Goal: Information Seeking & Learning: Learn about a topic

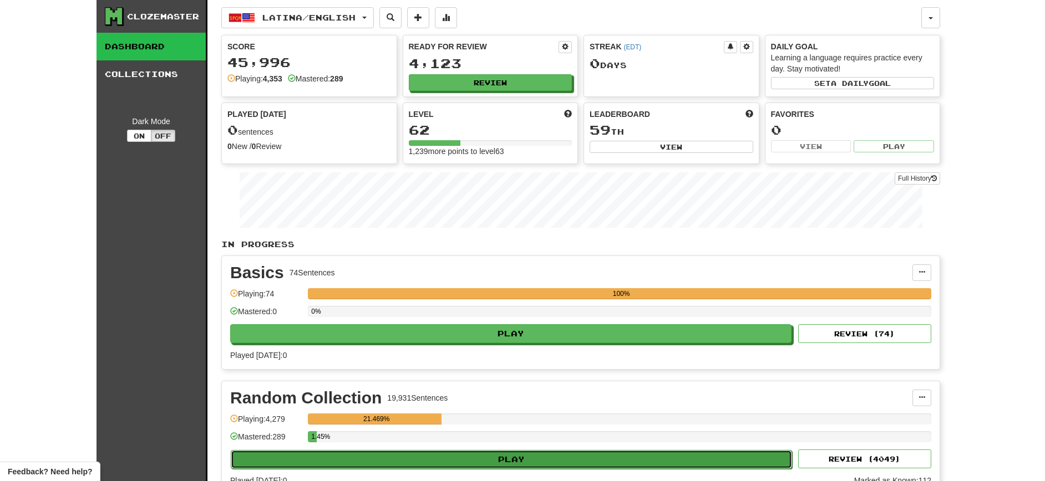
click at [476, 458] on button "Play" at bounding box center [511, 459] width 561 height 19
select select "**"
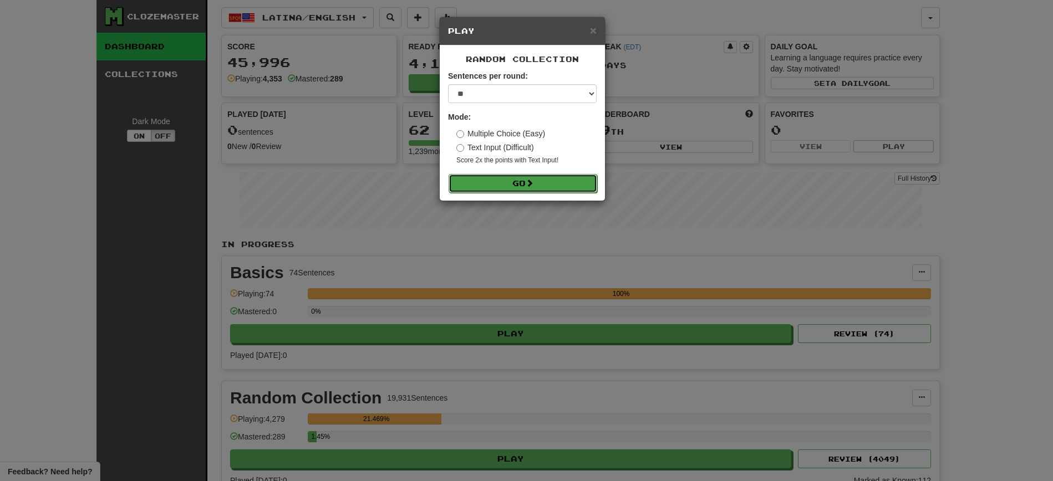
click at [523, 182] on button "Go" at bounding box center [523, 183] width 149 height 19
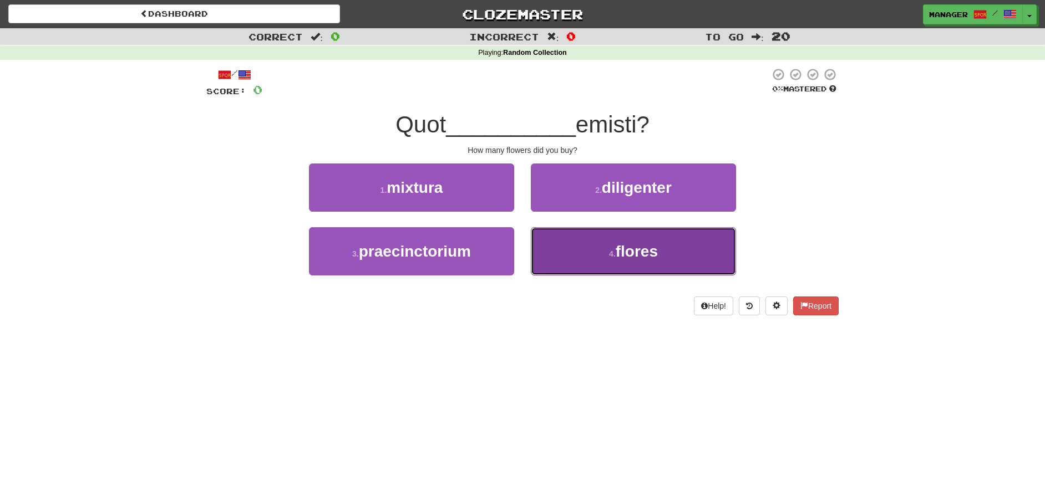
click at [650, 257] on span "flores" at bounding box center [637, 251] width 42 height 17
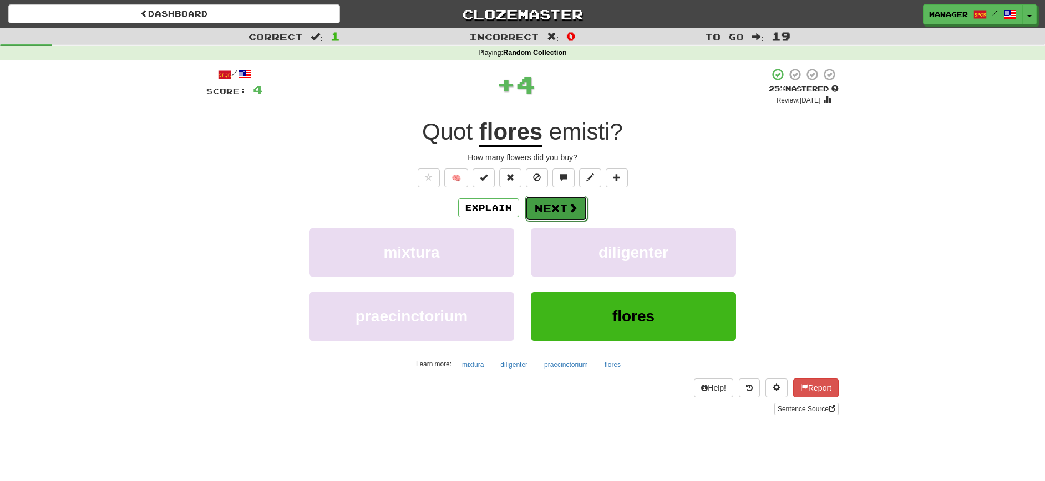
click at [555, 207] on button "Next" at bounding box center [556, 209] width 62 height 26
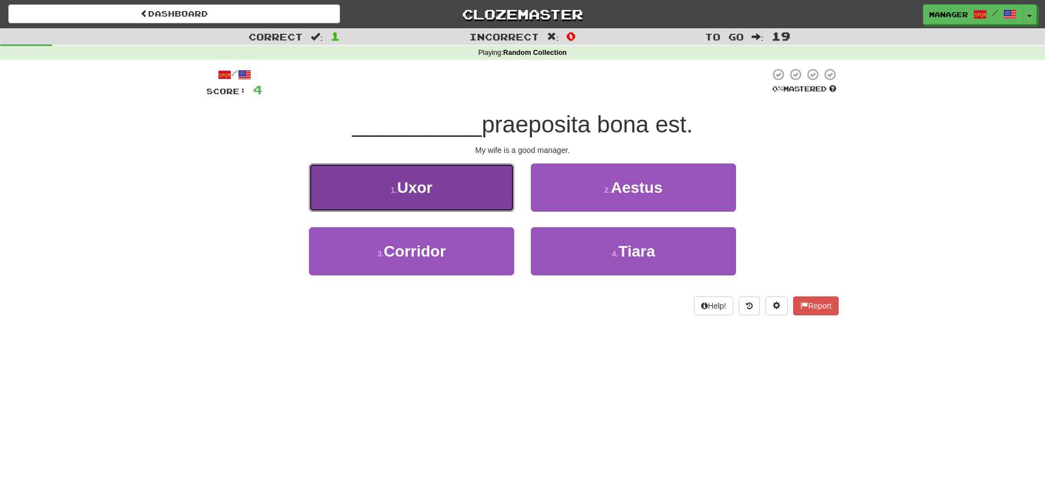
click at [433, 192] on span "Uxor" at bounding box center [414, 187] width 35 height 17
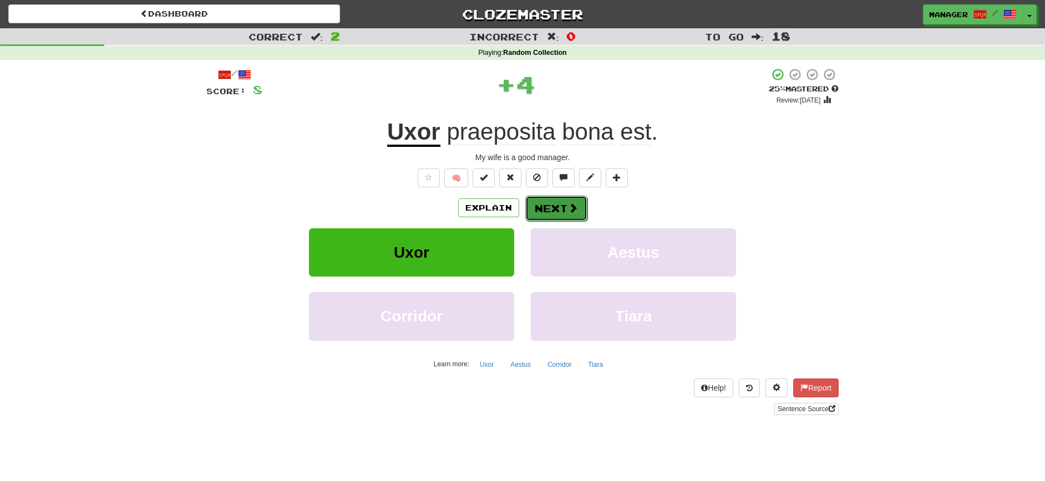
click at [559, 208] on button "Next" at bounding box center [556, 209] width 62 height 26
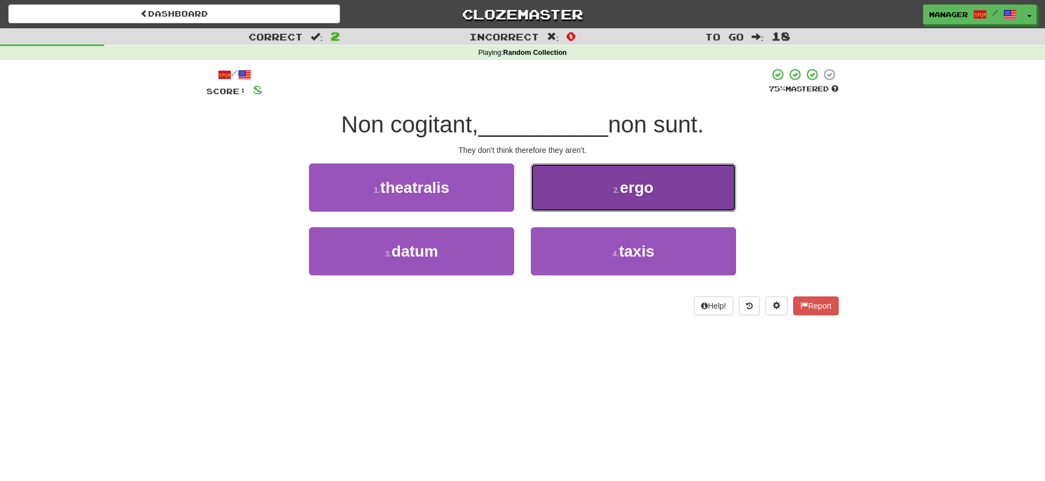
click at [639, 200] on button "2 . ergo" at bounding box center [633, 188] width 205 height 48
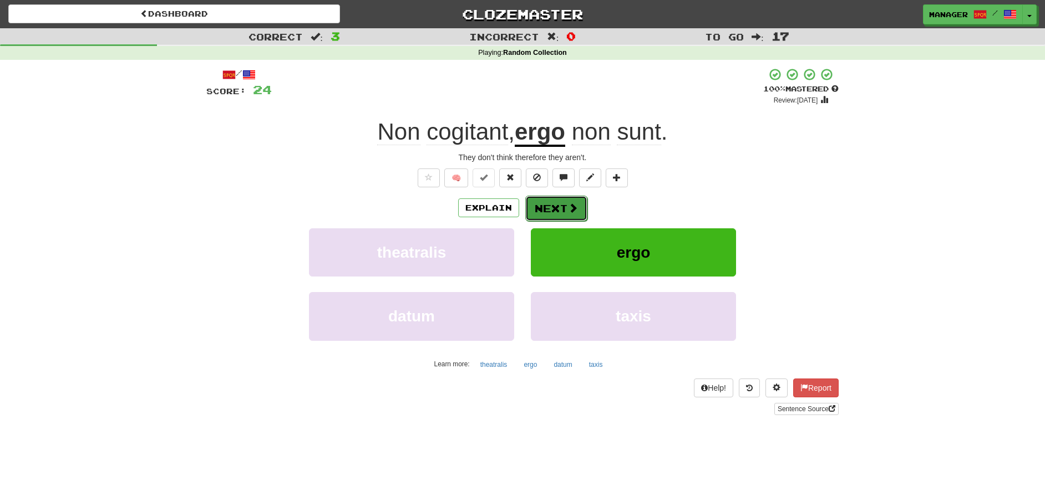
click at [551, 206] on button "Next" at bounding box center [556, 209] width 62 height 26
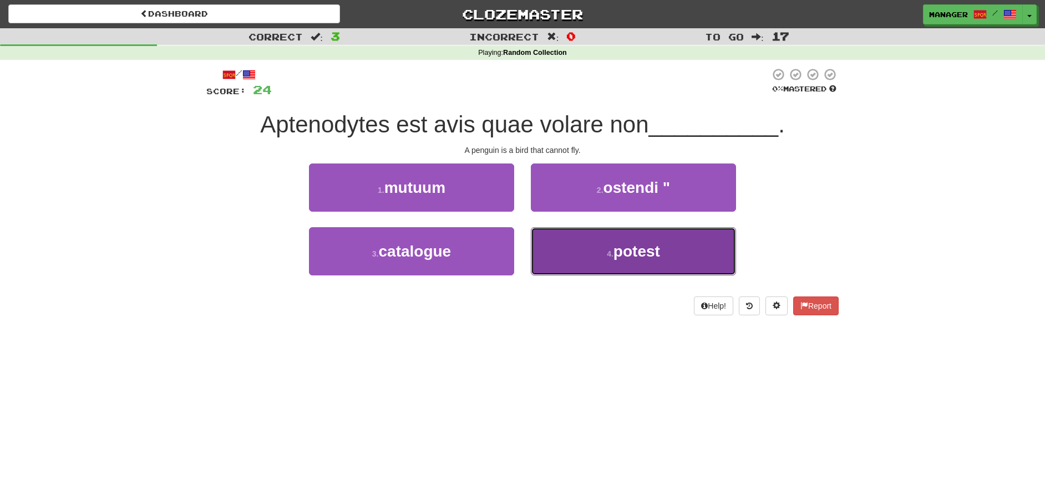
click at [636, 250] on span "potest" at bounding box center [636, 251] width 47 height 17
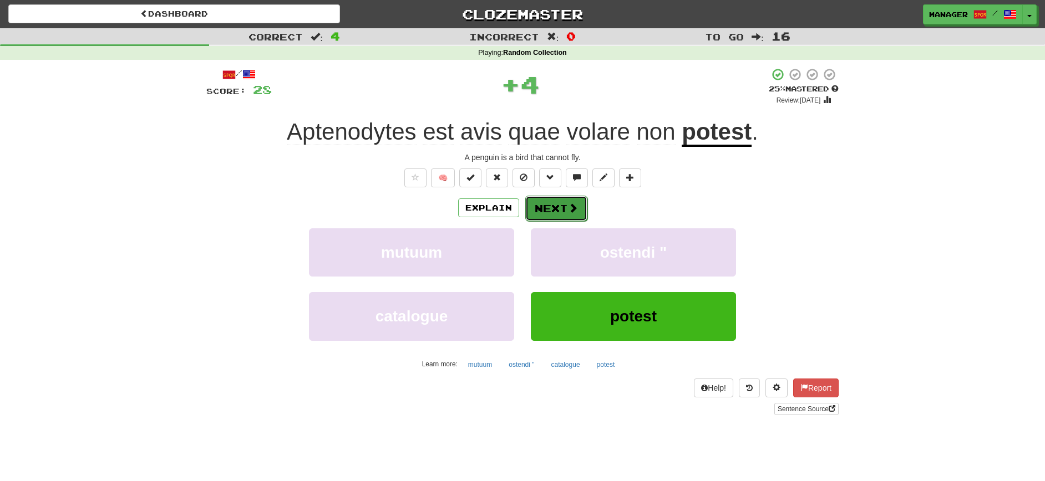
click at [561, 204] on button "Next" at bounding box center [556, 209] width 62 height 26
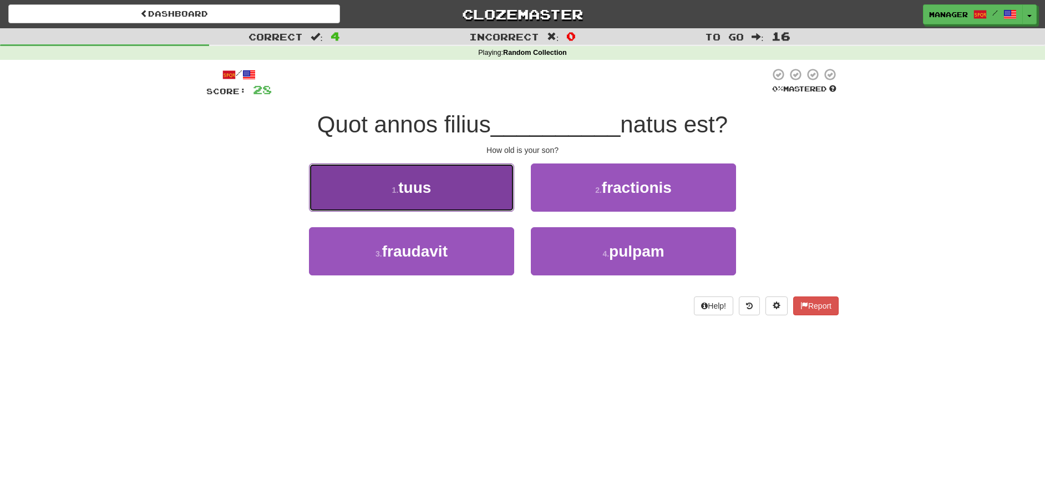
click at [435, 199] on button "1 . tuus" at bounding box center [411, 188] width 205 height 48
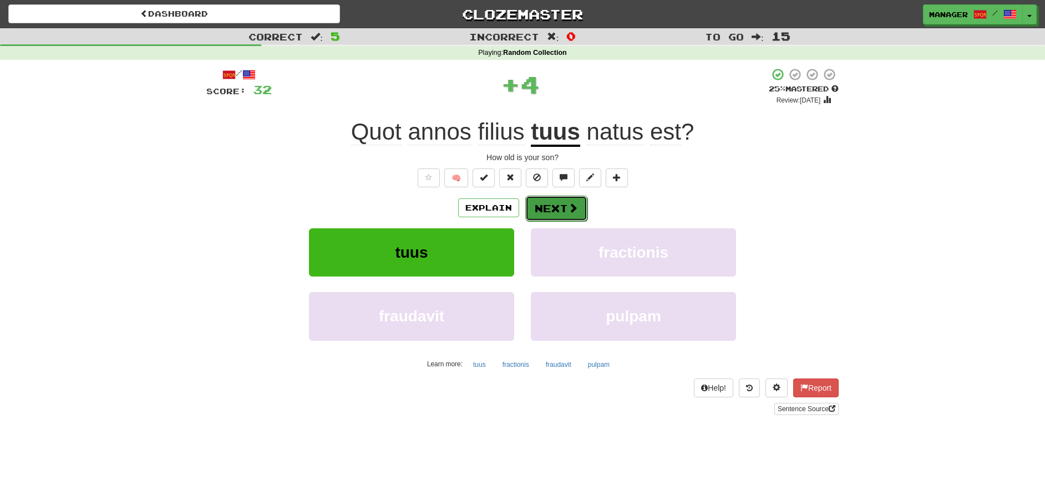
click at [555, 207] on button "Next" at bounding box center [556, 209] width 62 height 26
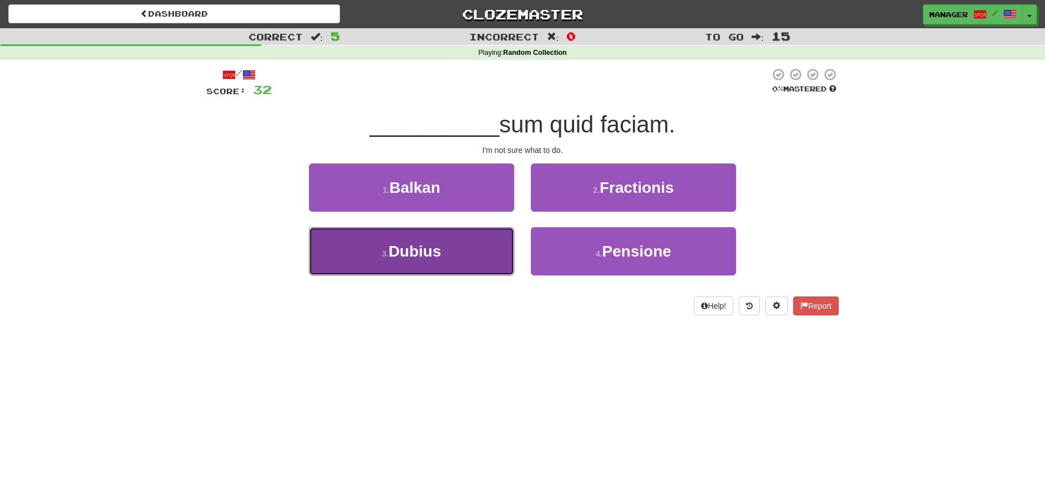
click at [455, 255] on button "3 . Dubius" at bounding box center [411, 251] width 205 height 48
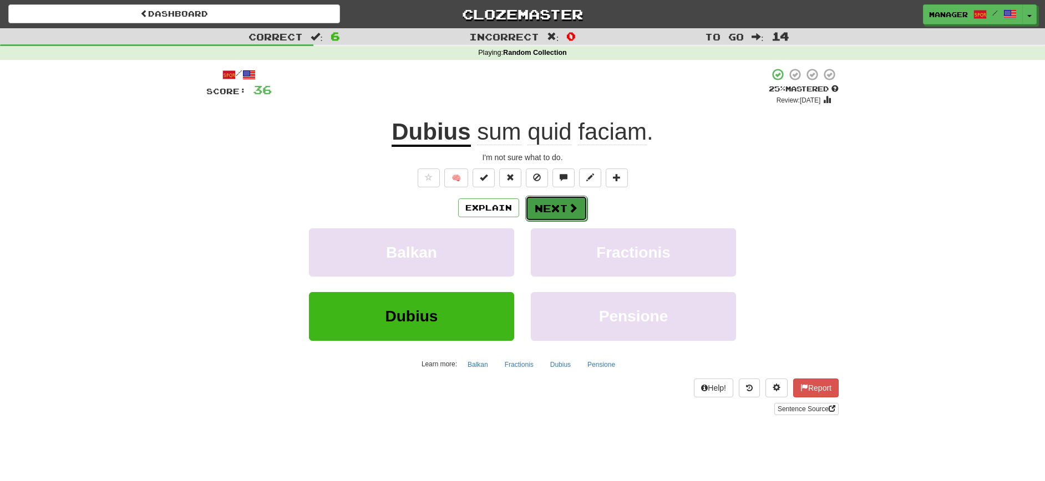
click at [558, 206] on button "Next" at bounding box center [556, 209] width 62 height 26
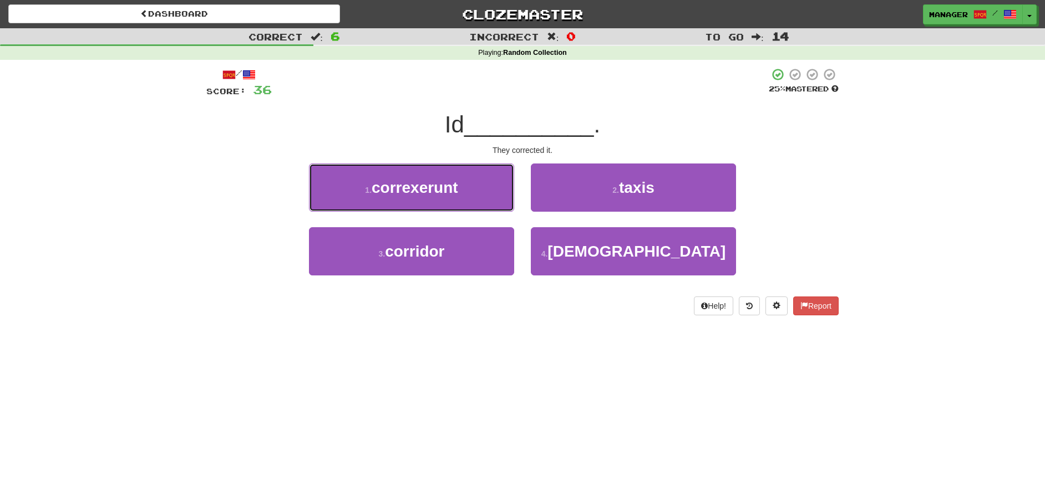
click at [435, 192] on span "correxerunt" at bounding box center [415, 187] width 87 height 17
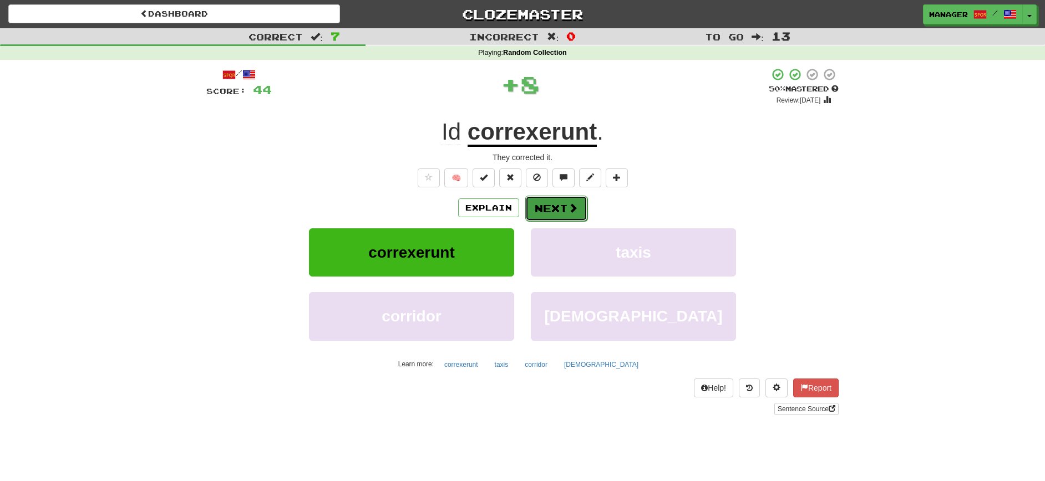
click at [561, 205] on button "Next" at bounding box center [556, 209] width 62 height 26
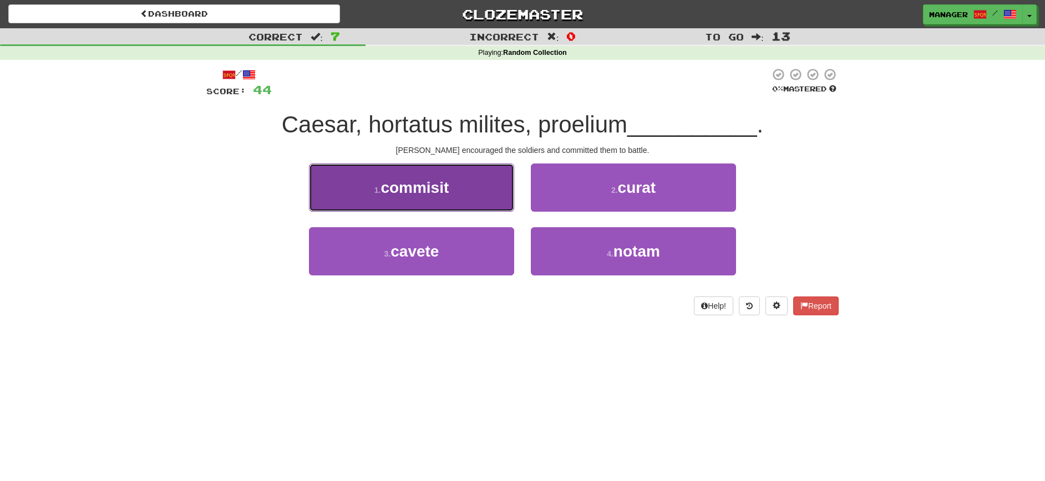
click at [443, 199] on button "1 . commisit" at bounding box center [411, 188] width 205 height 48
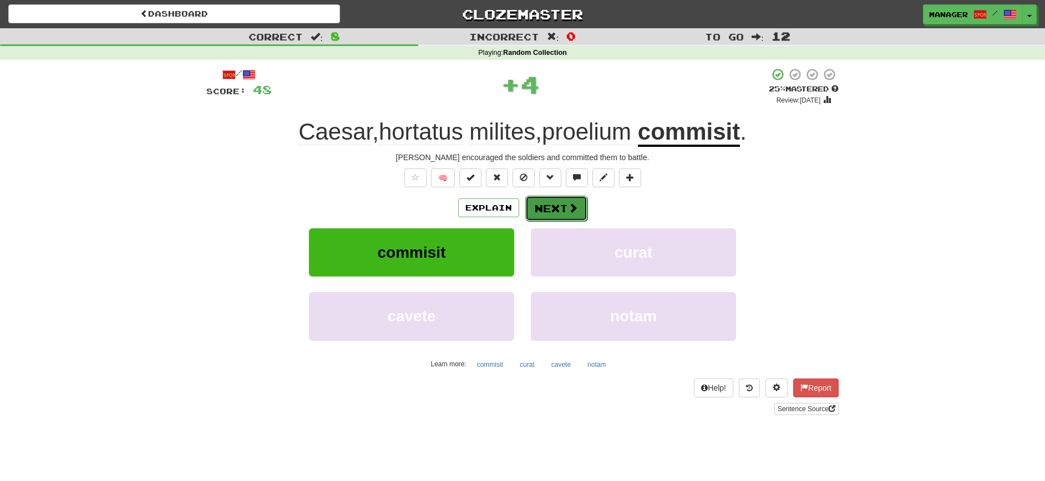
click at [555, 208] on button "Next" at bounding box center [556, 209] width 62 height 26
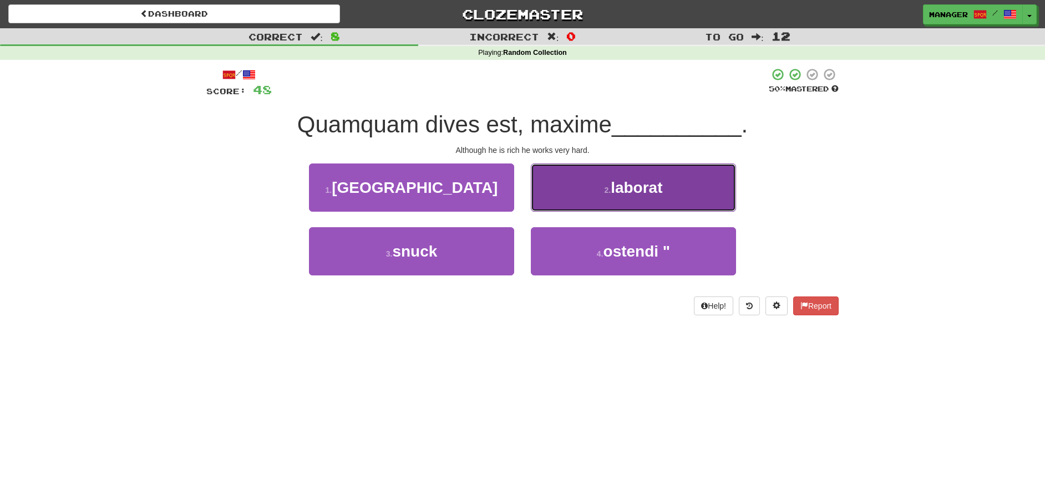
click at [644, 196] on span "laborat" at bounding box center [637, 187] width 52 height 17
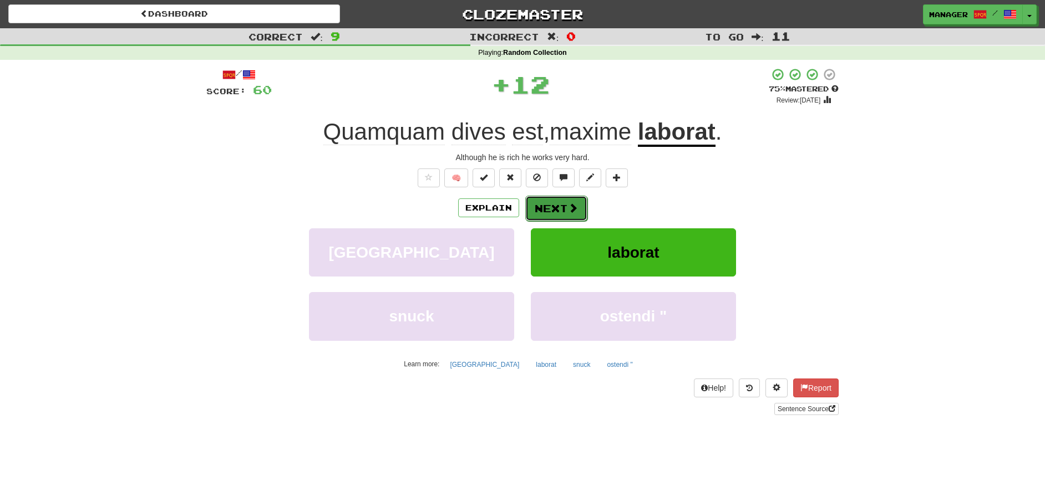
click at [559, 207] on button "Next" at bounding box center [556, 209] width 62 height 26
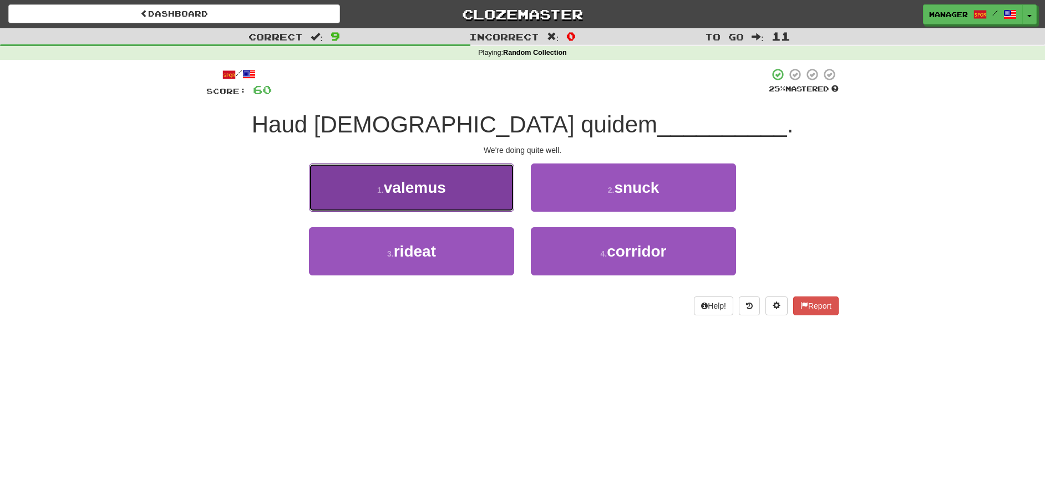
click at [444, 192] on span "valemus" at bounding box center [415, 187] width 62 height 17
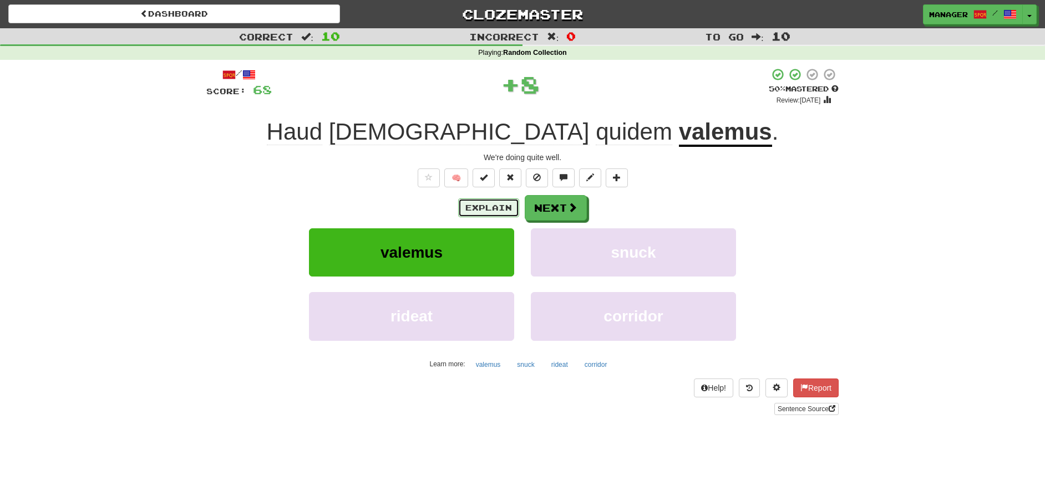
click at [488, 207] on button "Explain" at bounding box center [488, 208] width 61 height 19
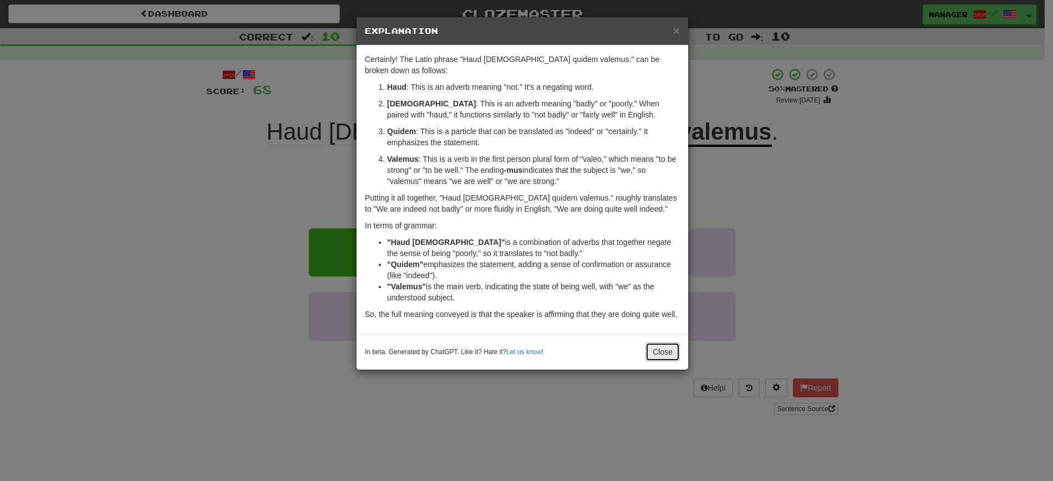
click at [663, 355] on button "Close" at bounding box center [662, 352] width 34 height 19
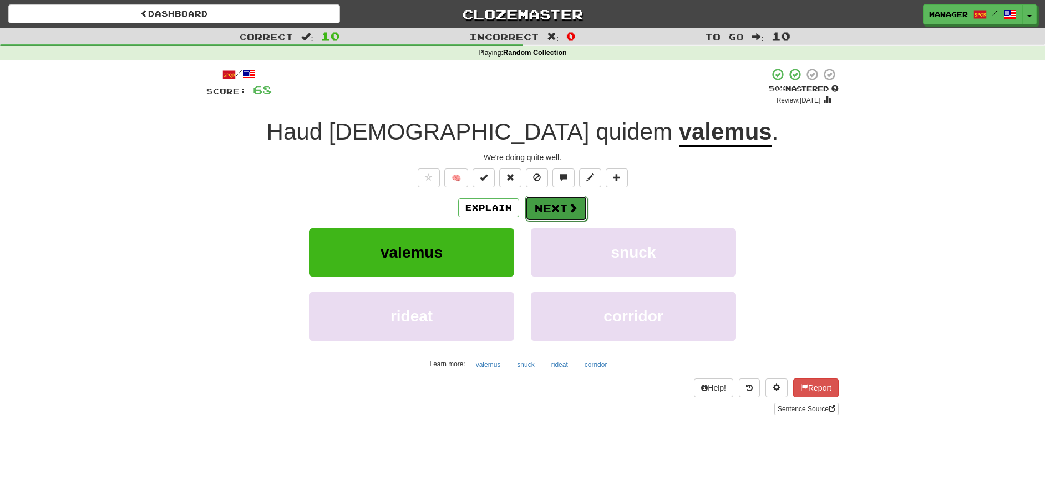
click at [552, 207] on button "Next" at bounding box center [556, 209] width 62 height 26
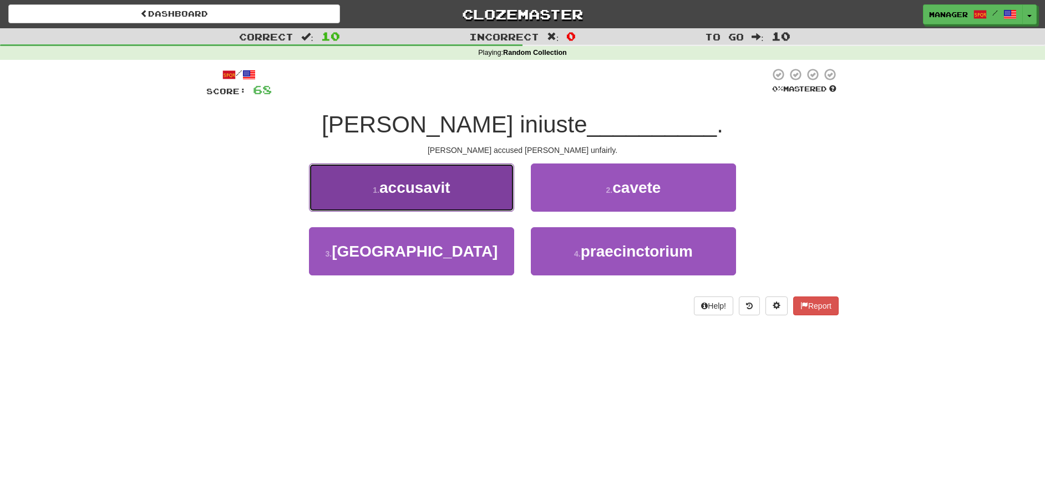
click at [443, 196] on span "accusavit" at bounding box center [414, 187] width 71 height 17
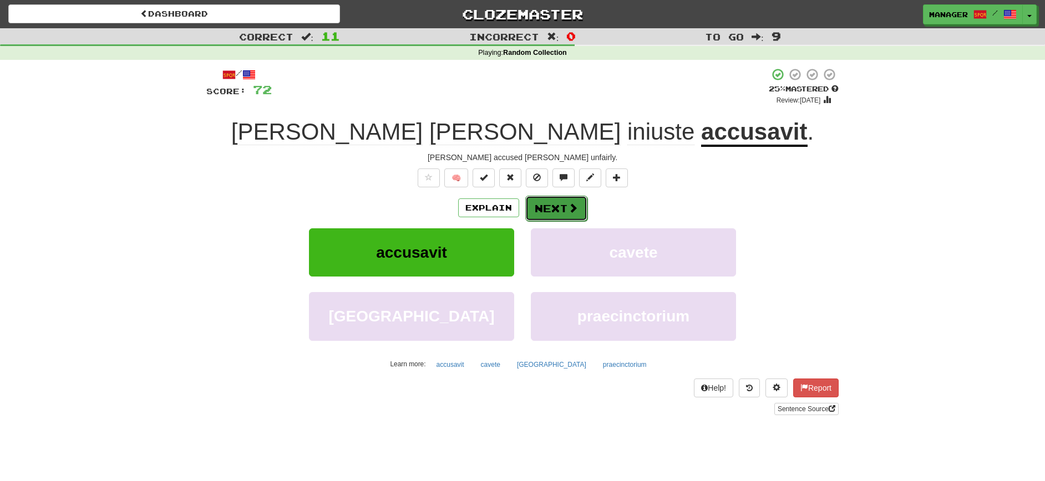
click at [560, 206] on button "Next" at bounding box center [556, 209] width 62 height 26
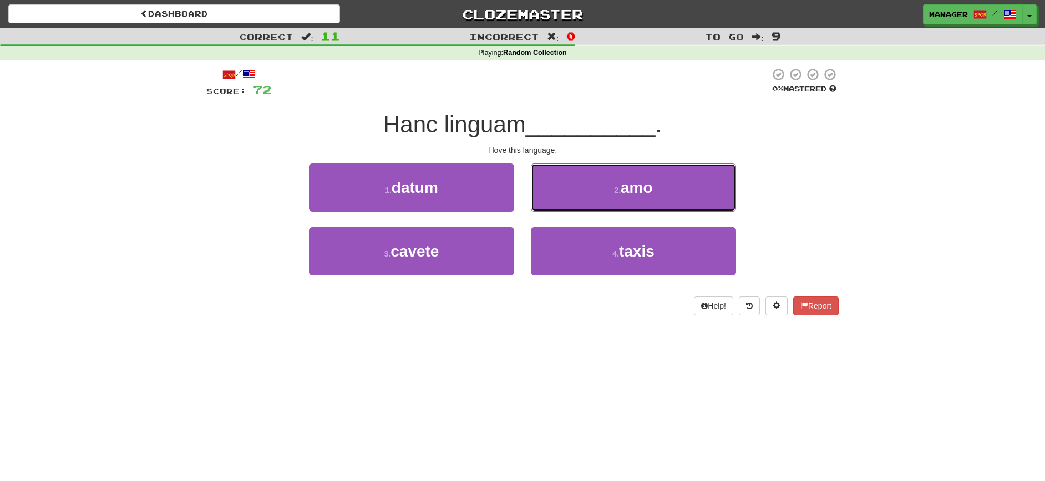
click at [664, 195] on button "2 . amo" at bounding box center [633, 188] width 205 height 48
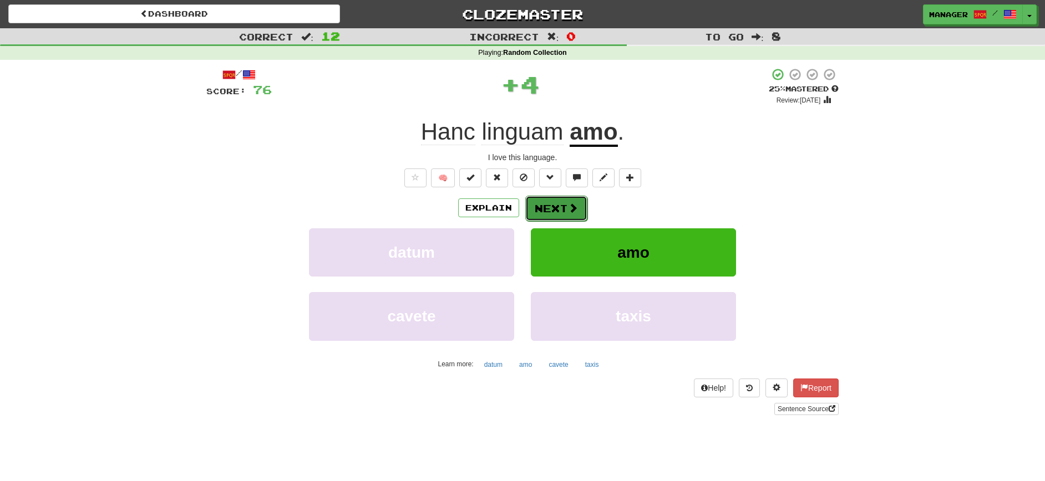
click at [558, 207] on button "Next" at bounding box center [556, 209] width 62 height 26
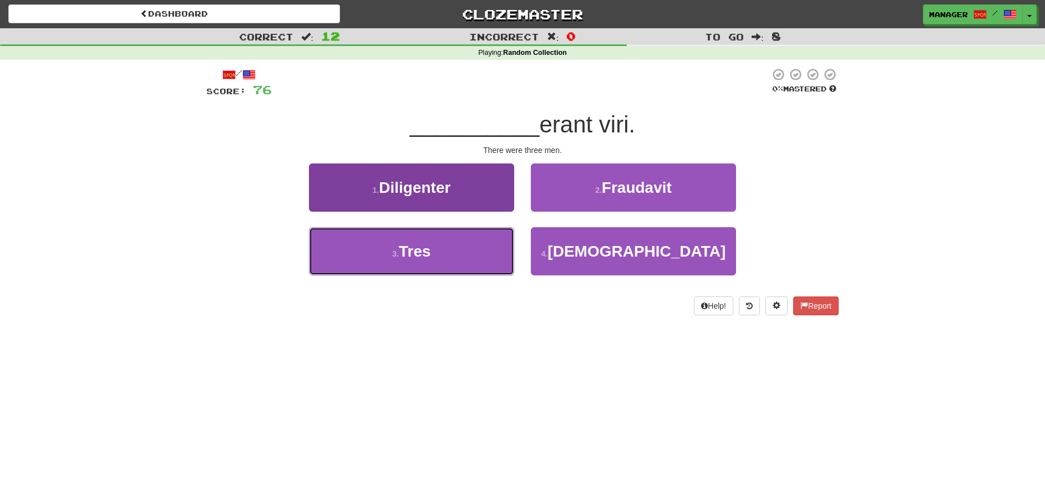
click at [440, 251] on button "3 . Tres" at bounding box center [411, 251] width 205 height 48
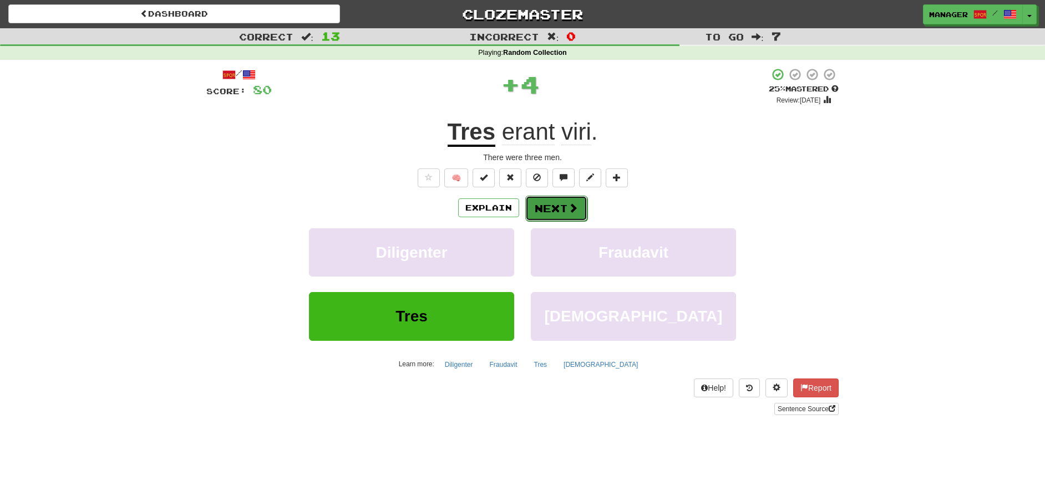
click at [565, 209] on button "Next" at bounding box center [556, 209] width 62 height 26
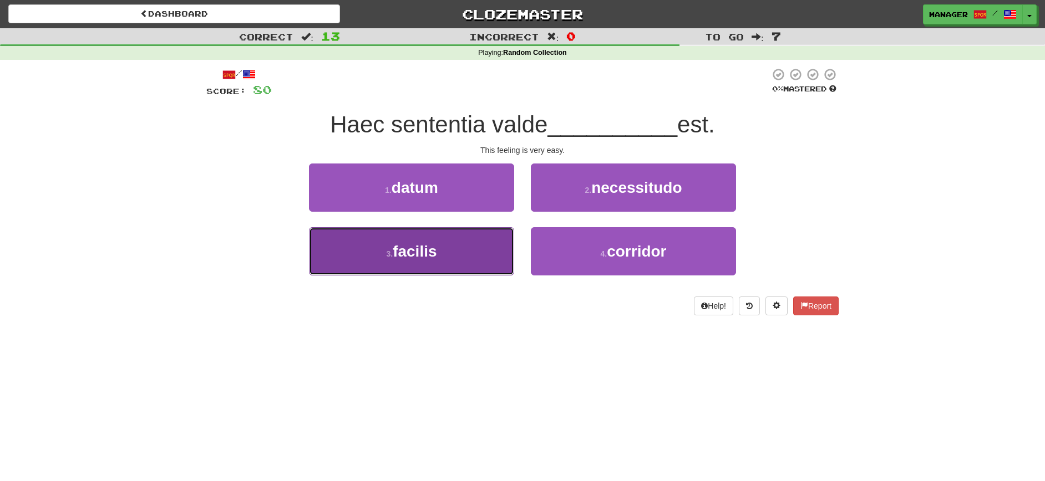
click at [464, 260] on button "3 . facilis" at bounding box center [411, 251] width 205 height 48
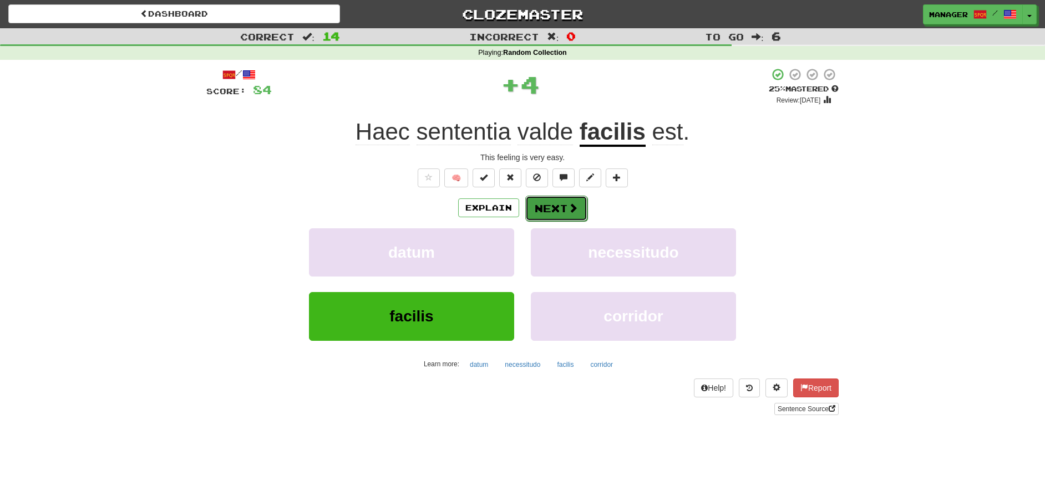
click at [570, 206] on span at bounding box center [573, 208] width 10 height 10
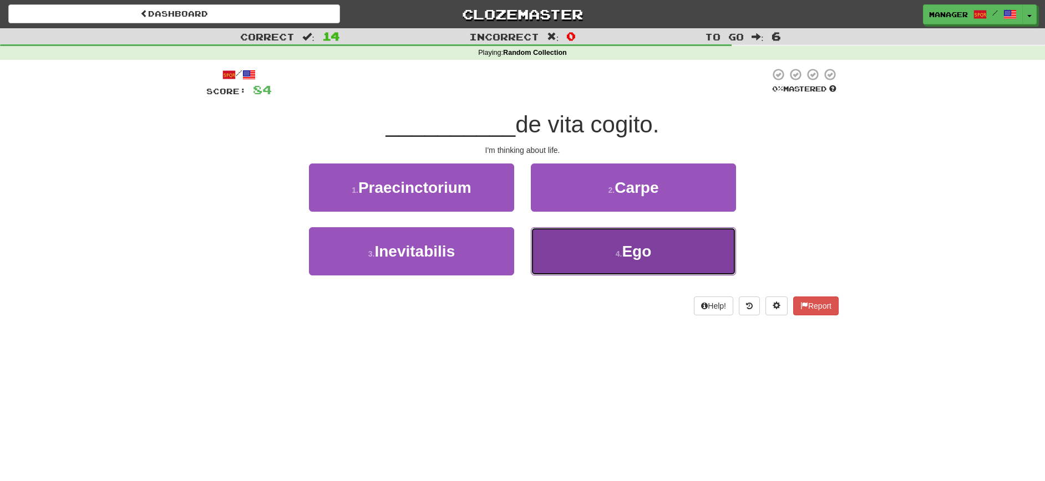
click at [614, 256] on button "4 . Ego" at bounding box center [633, 251] width 205 height 48
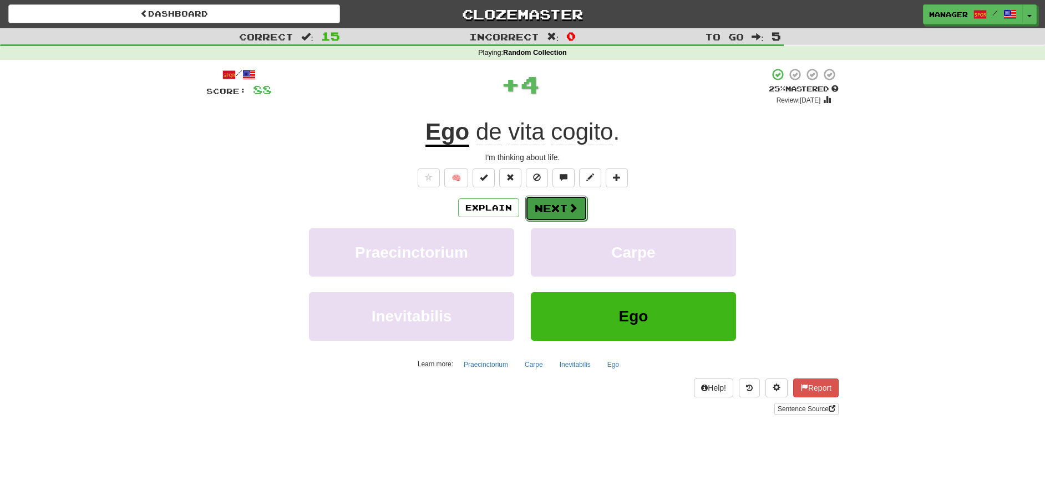
click at [553, 207] on button "Next" at bounding box center [556, 209] width 62 height 26
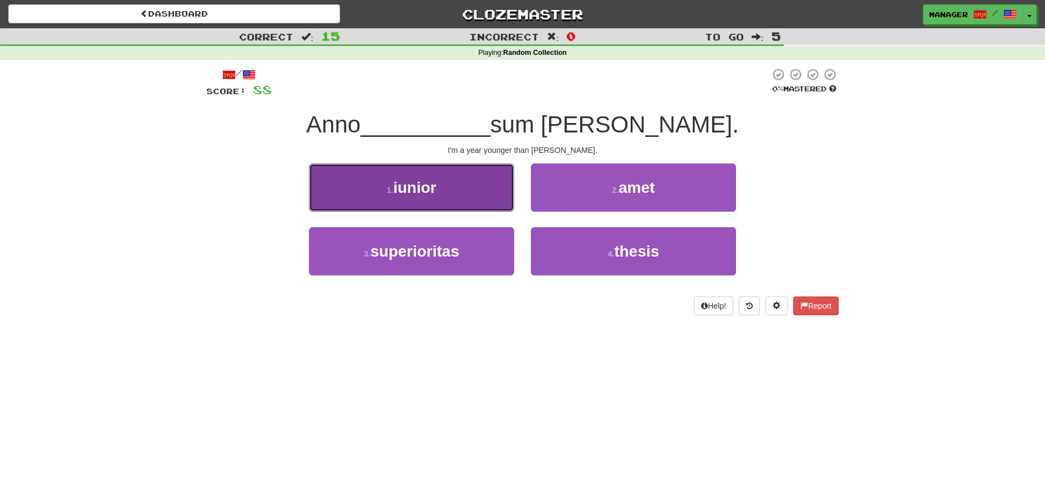
click at [441, 192] on button "1 . iunior" at bounding box center [411, 188] width 205 height 48
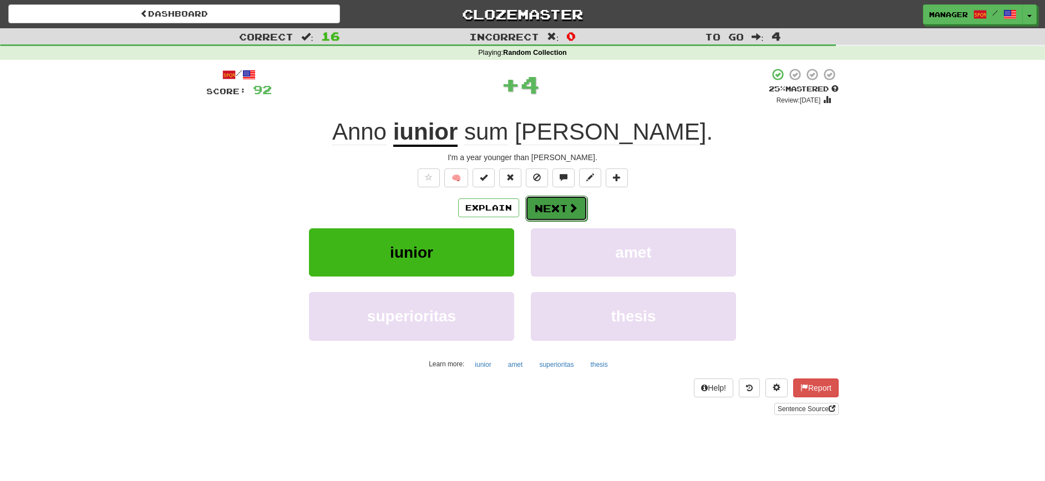
click at [553, 204] on button "Next" at bounding box center [556, 209] width 62 height 26
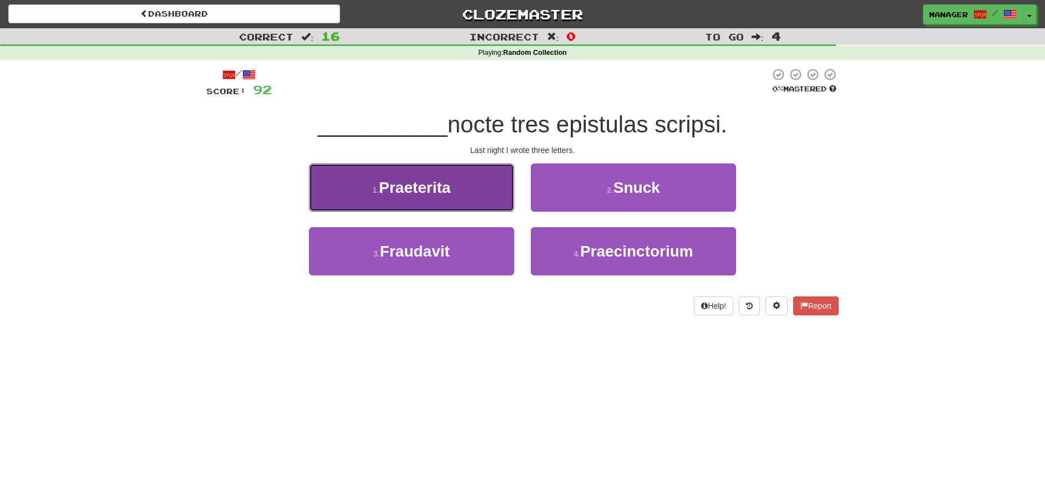
click at [460, 199] on button "1 . Praeterita" at bounding box center [411, 188] width 205 height 48
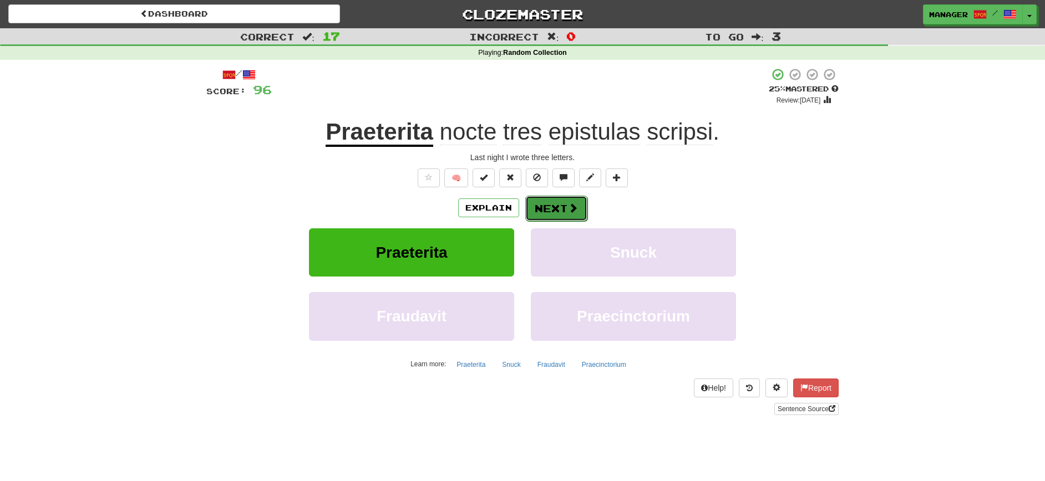
click at [551, 207] on button "Next" at bounding box center [556, 209] width 62 height 26
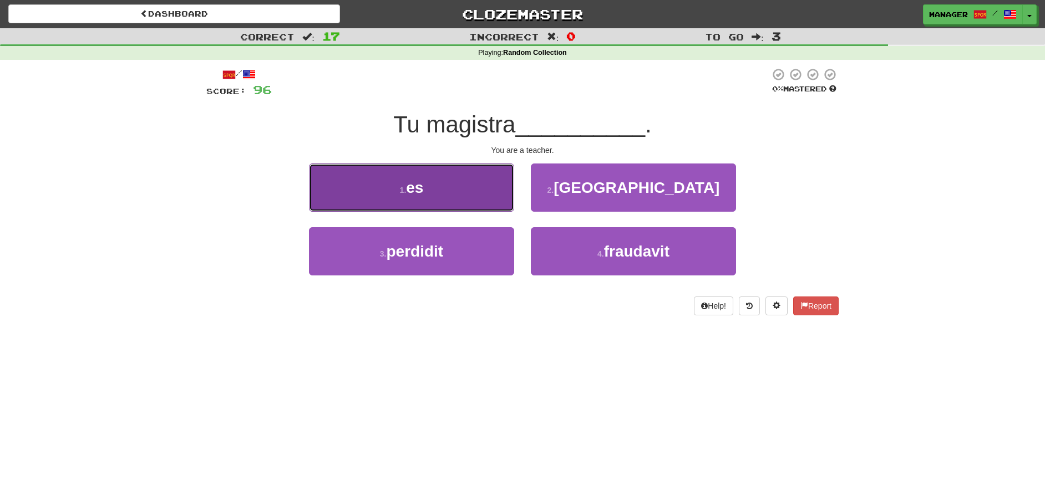
click at [444, 199] on button "1 . es" at bounding box center [411, 188] width 205 height 48
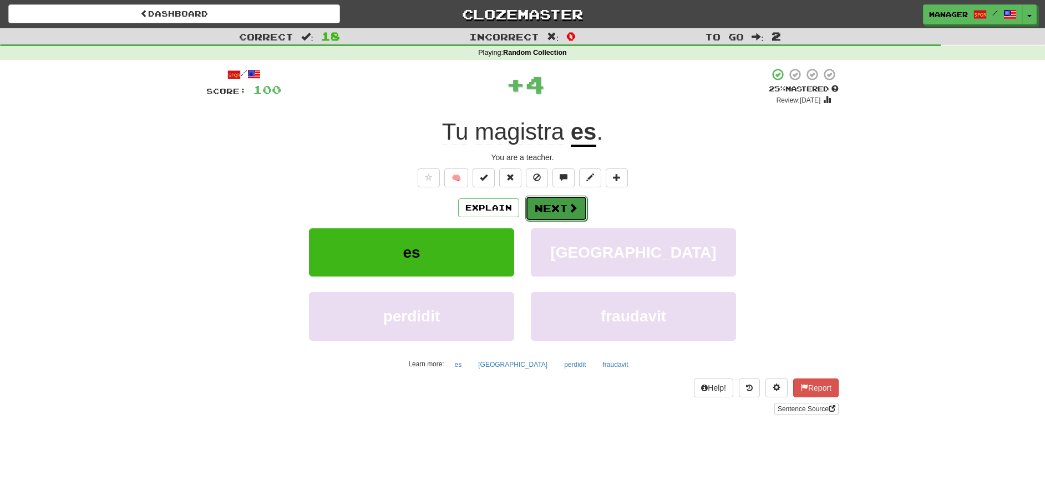
click at [551, 209] on button "Next" at bounding box center [556, 209] width 62 height 26
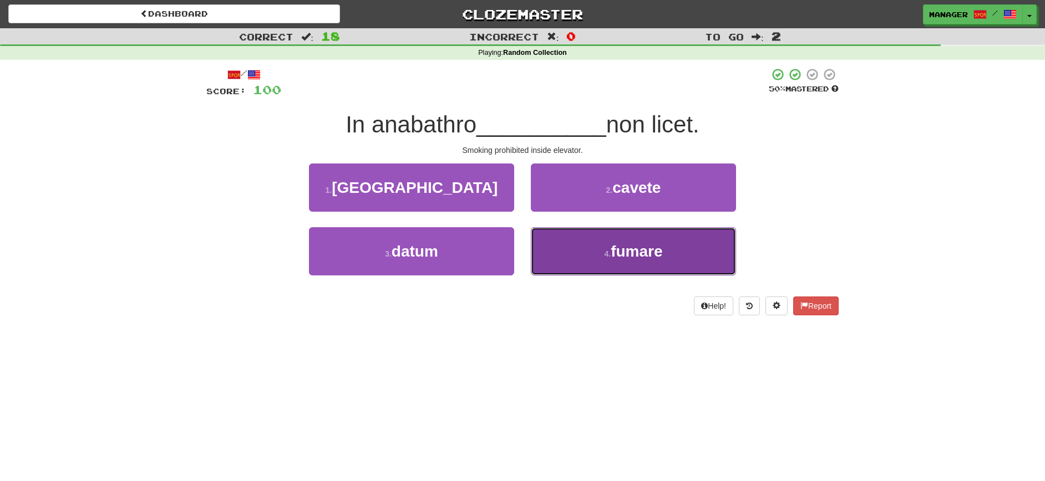
click at [638, 255] on span "fumare" at bounding box center [637, 251] width 52 height 17
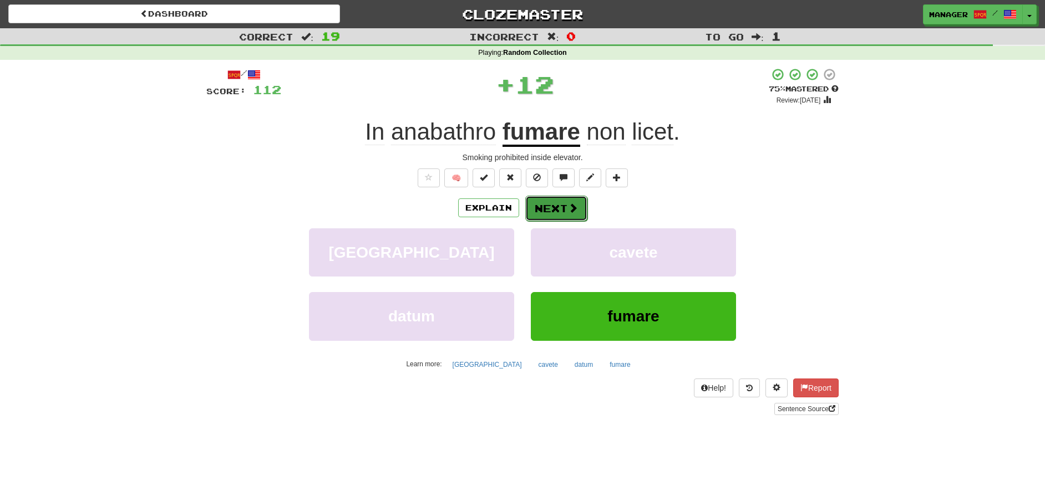
click at [549, 206] on button "Next" at bounding box center [556, 209] width 62 height 26
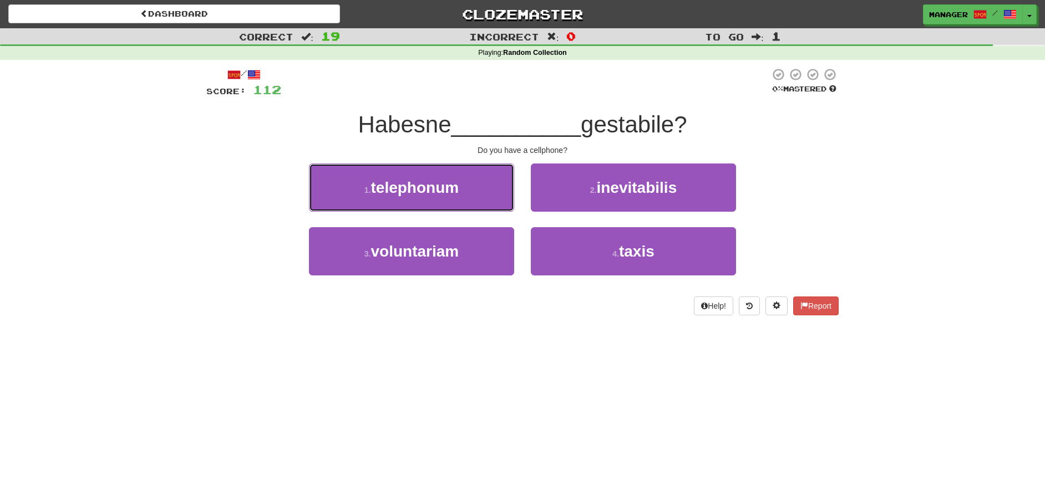
click at [445, 194] on span "telephonum" at bounding box center [415, 187] width 88 height 17
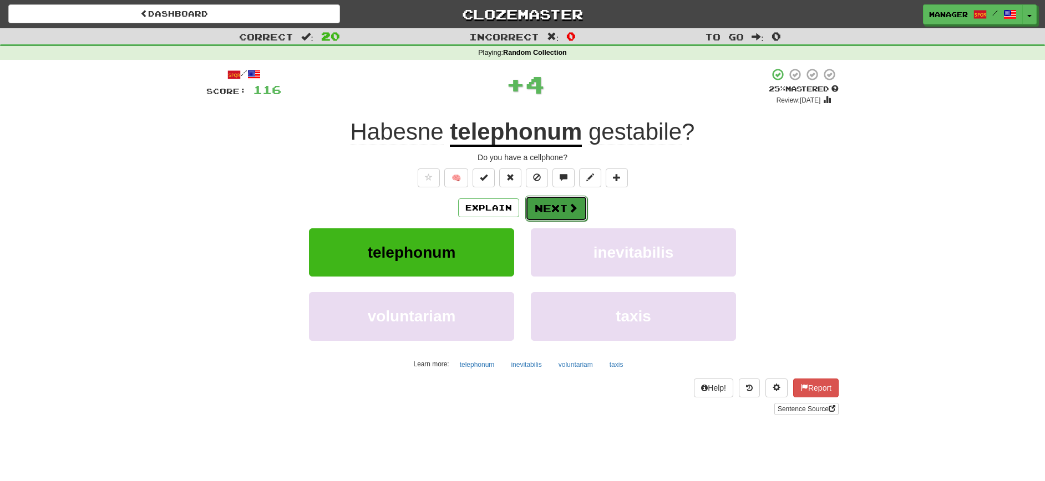
click at [564, 201] on button "Next" at bounding box center [556, 209] width 62 height 26
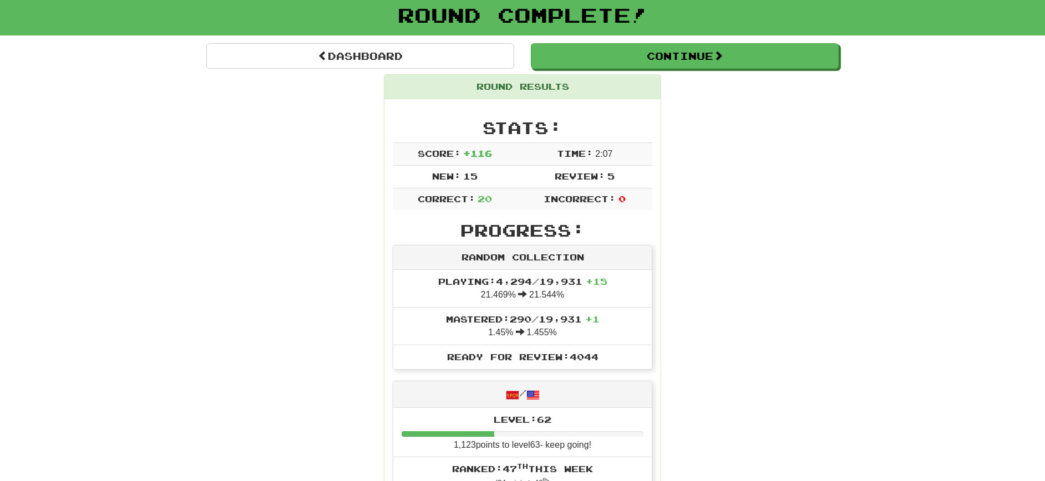
scroll to position [116, 0]
